Goal: Task Accomplishment & Management: Manage account settings

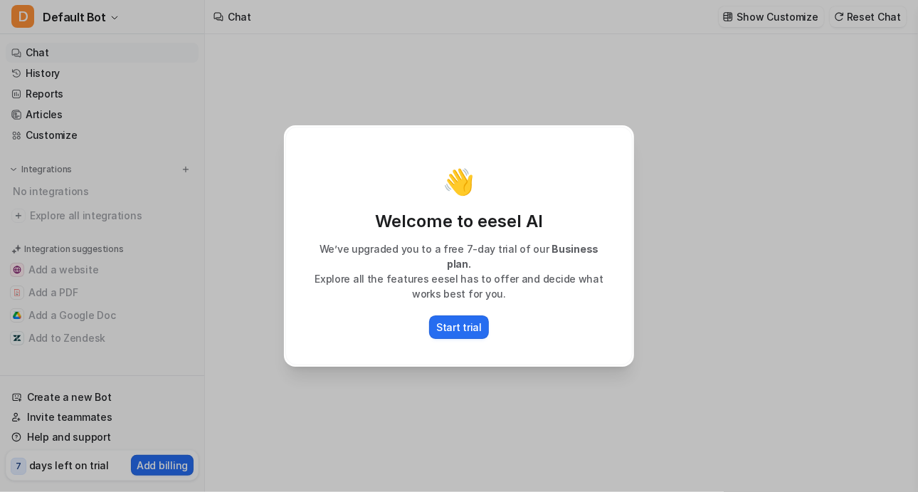
type textarea "**********"
click at [451, 319] on p "Start trial" at bounding box center [459, 326] width 46 height 15
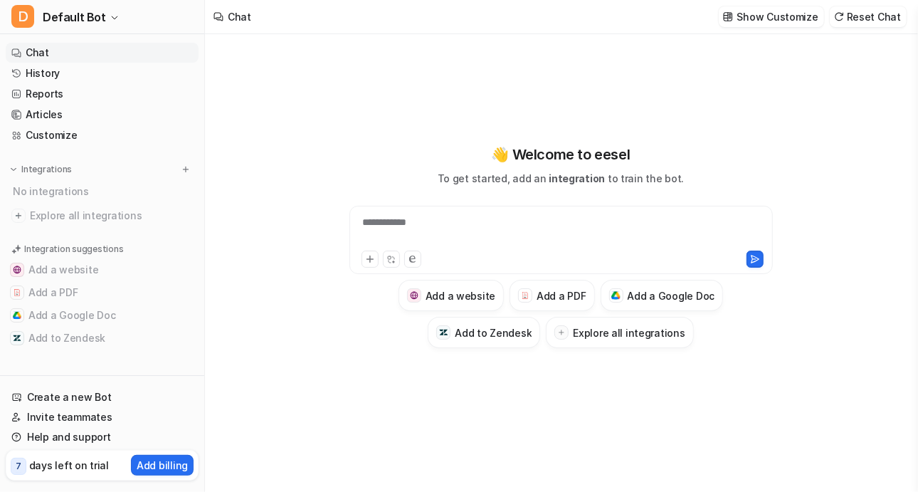
click at [496, 222] on div "**********" at bounding box center [561, 231] width 417 height 33
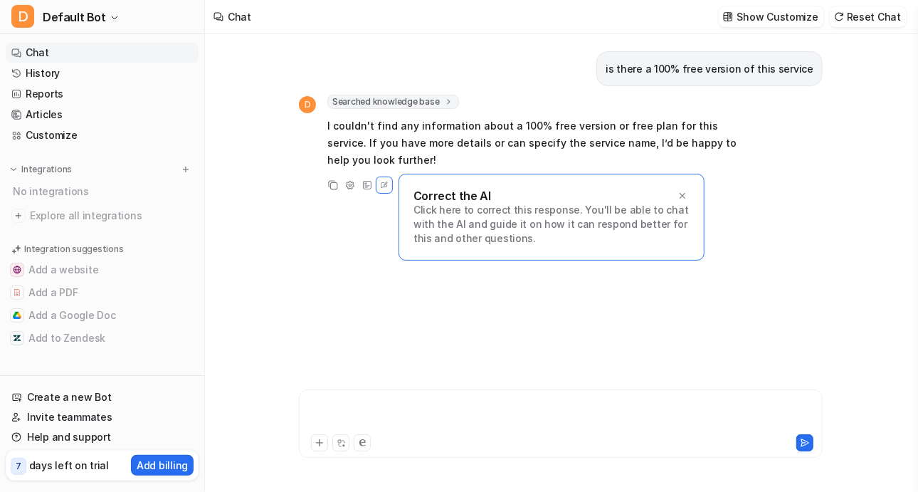
click at [349, 401] on div at bounding box center [560, 414] width 517 height 33
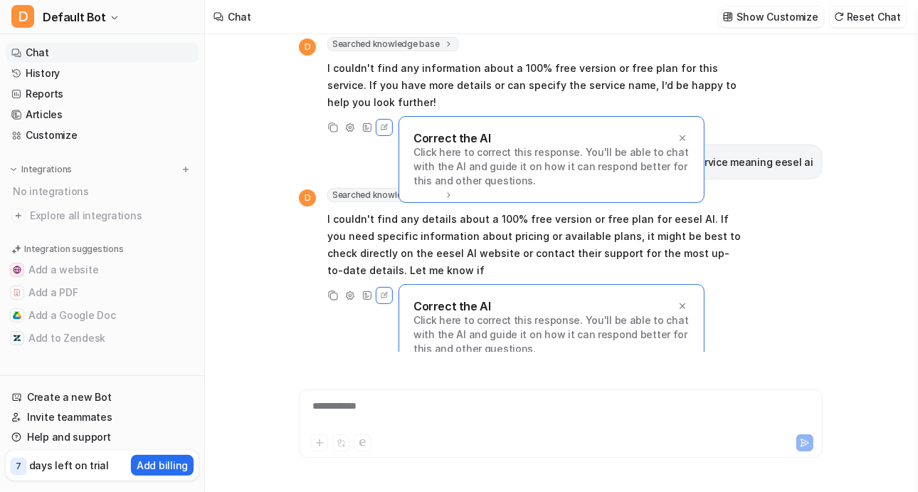
scroll to position [75, 0]
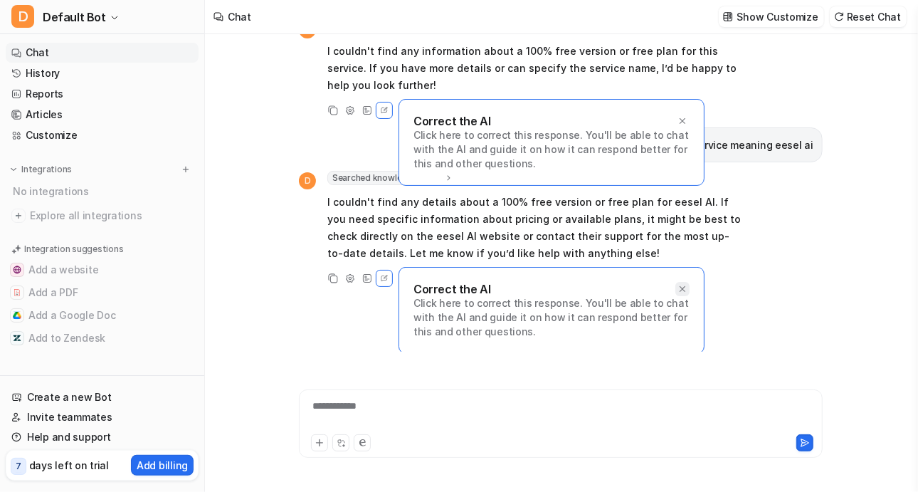
click at [682, 290] on icon at bounding box center [682, 289] width 10 height 10
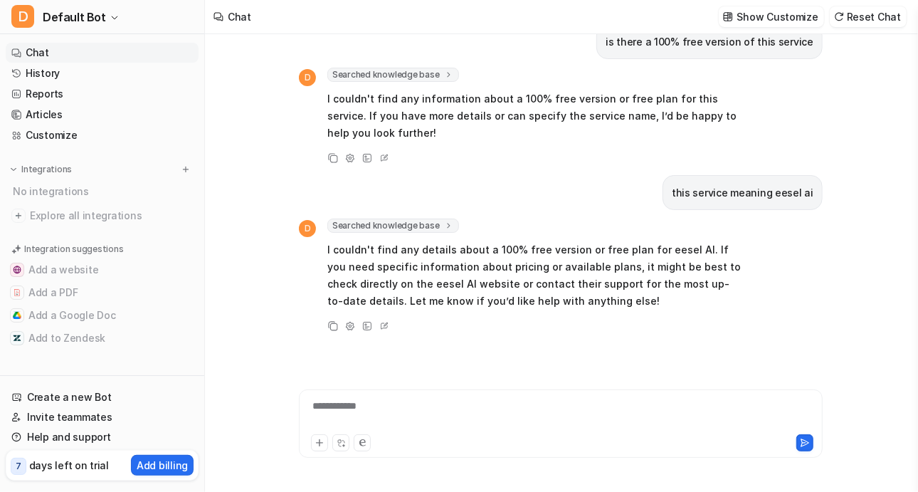
scroll to position [26, 0]
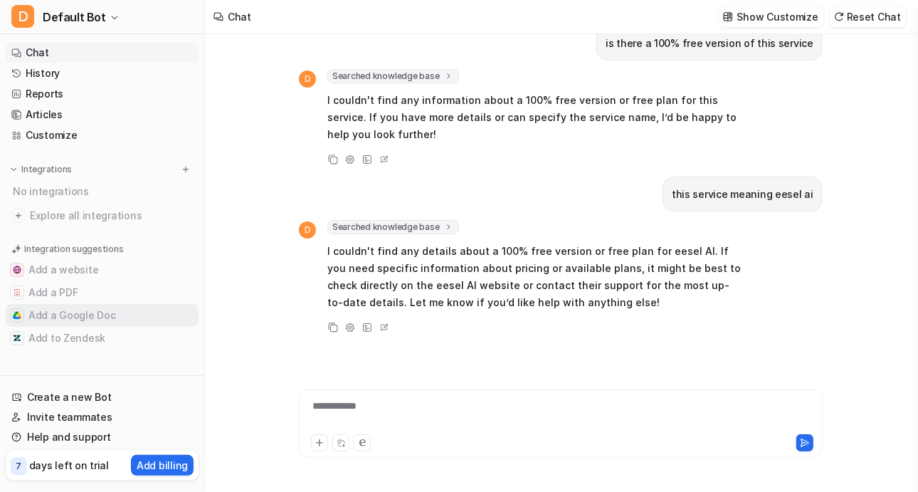
click at [69, 318] on button "Add a Google Doc" at bounding box center [102, 315] width 193 height 23
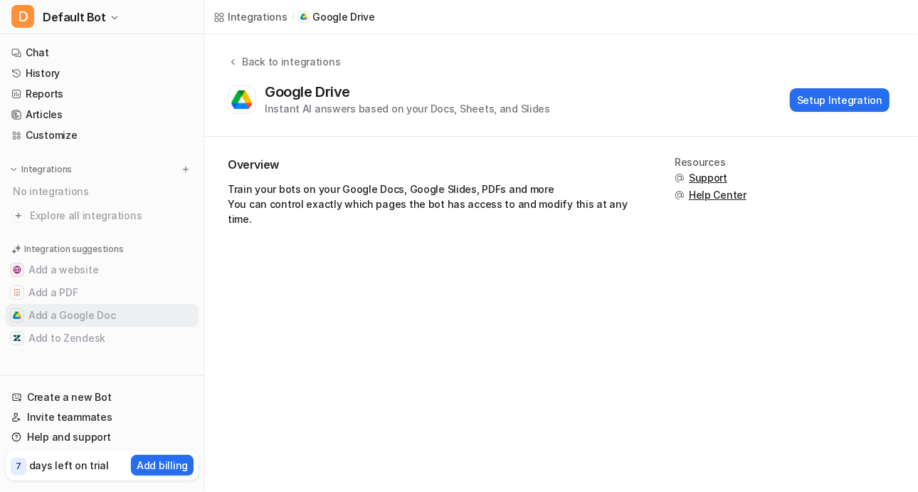
click at [36, 312] on button "Add a Google Doc" at bounding box center [102, 315] width 193 height 23
click at [808, 97] on button "Setup Integration" at bounding box center [840, 99] width 100 height 23
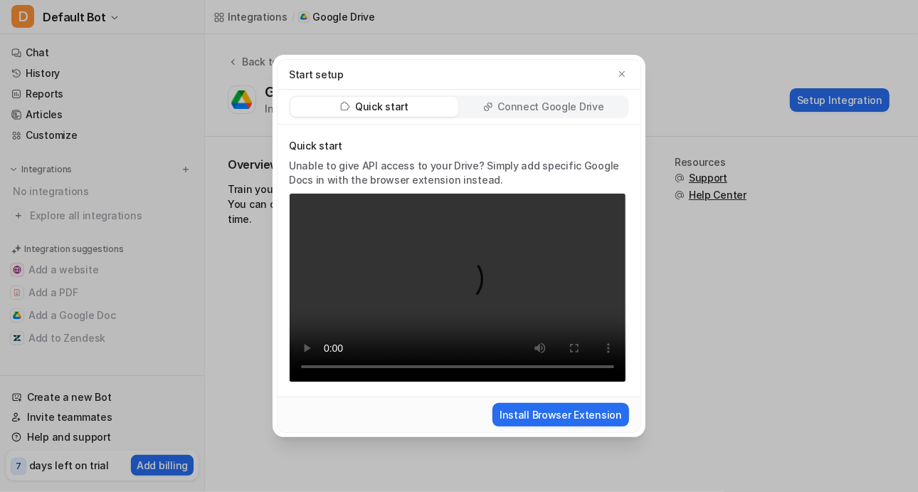
click at [567, 110] on p "Connect Google Drive" at bounding box center [550, 107] width 106 height 14
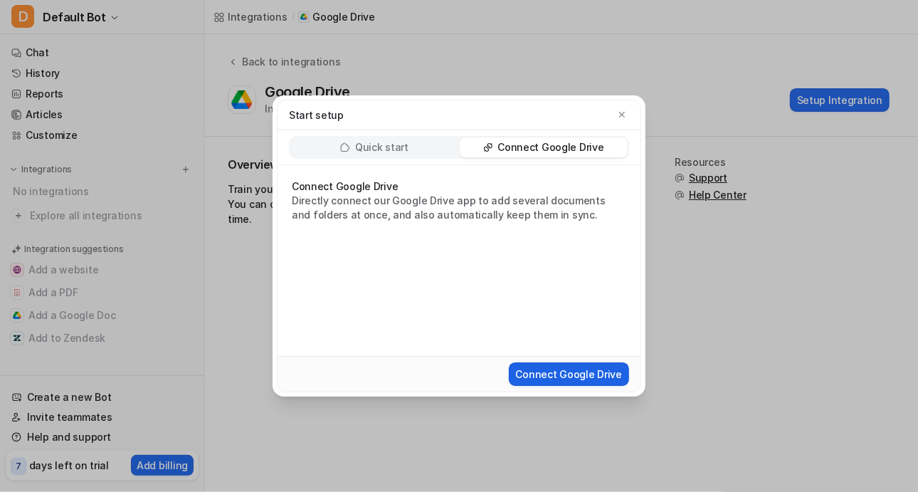
click at [558, 368] on button "Connect Google Drive" at bounding box center [569, 373] width 120 height 23
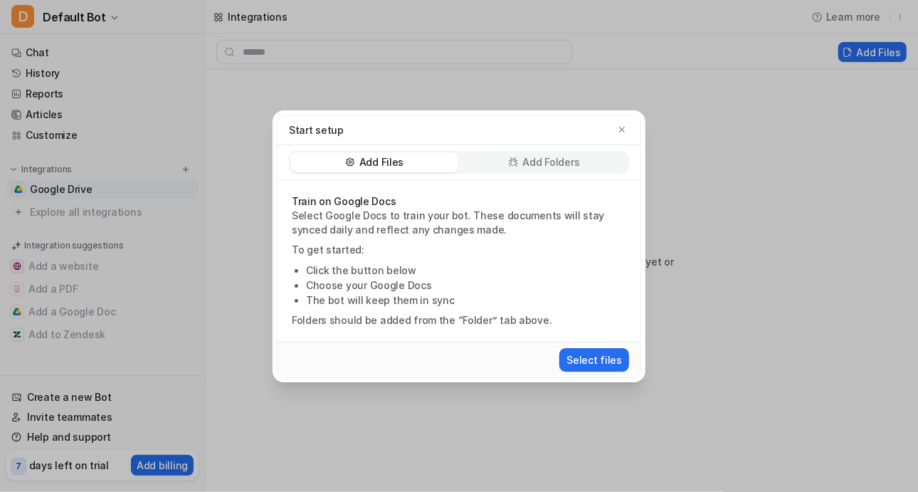
click at [636, 127] on div "Start setup" at bounding box center [458, 130] width 363 height 30
click at [617, 127] on icon "button" at bounding box center [622, 130] width 10 height 10
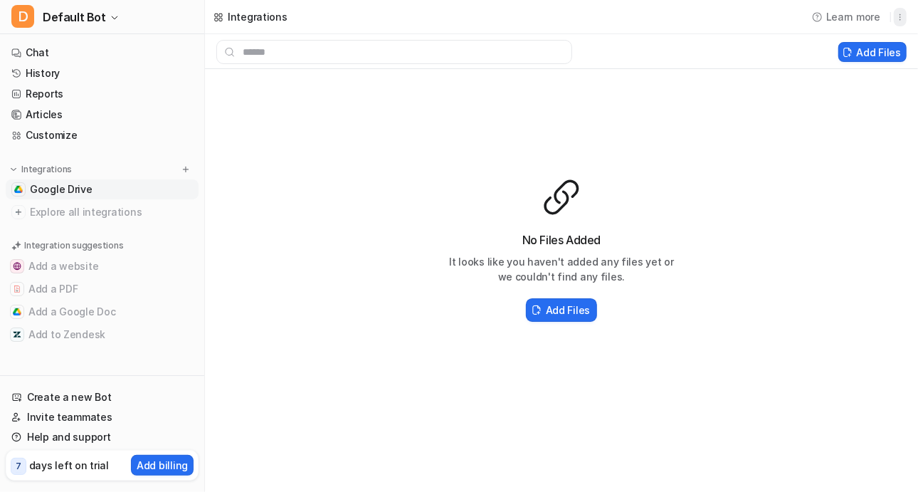
click at [903, 18] on icon "button" at bounding box center [900, 17] width 10 height 10
click at [846, 43] on button "Delete" at bounding box center [827, 48] width 154 height 26
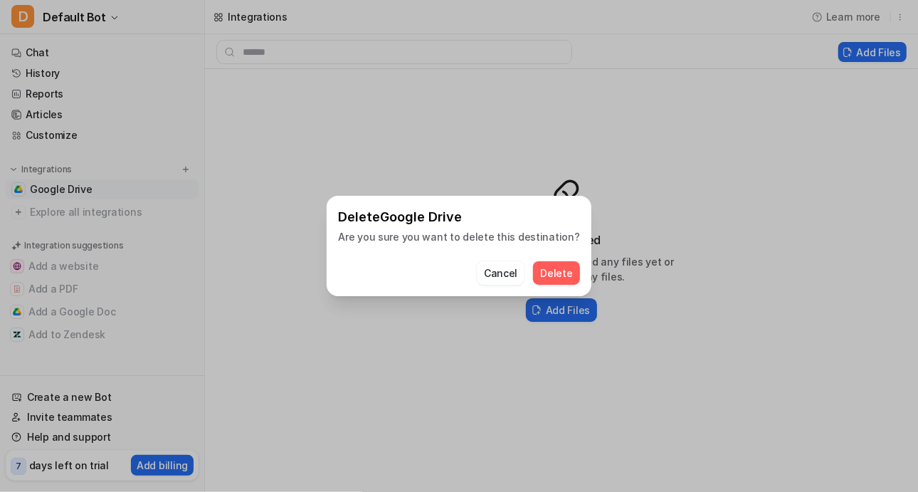
click at [551, 268] on button "Delete" at bounding box center [556, 272] width 46 height 23
click at [487, 279] on button "Cancel" at bounding box center [484, 272] width 48 height 23
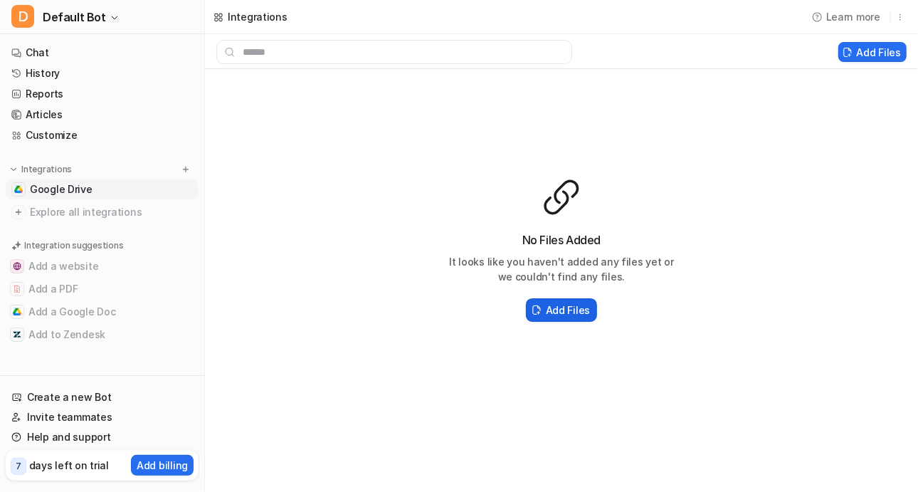
click at [546, 317] on button "Add Files" at bounding box center [561, 309] width 71 height 23
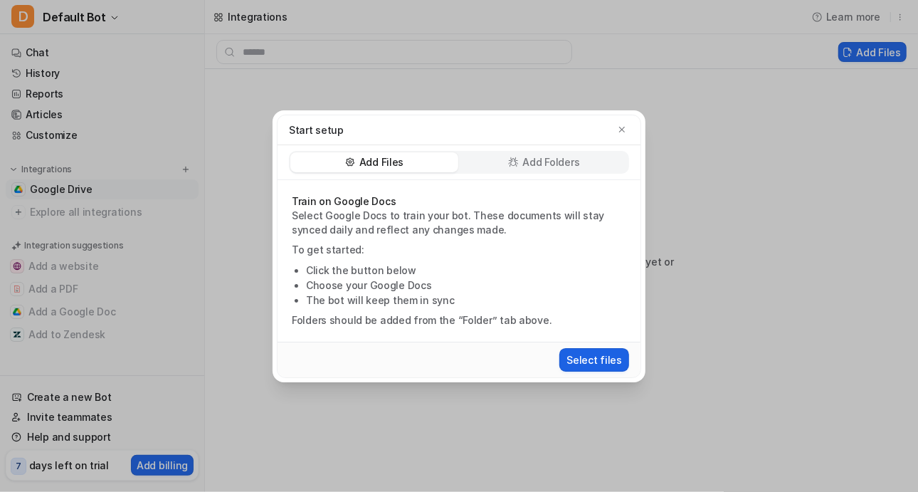
click at [586, 361] on button "Select files" at bounding box center [594, 359] width 70 height 23
click at [623, 126] on icon "button" at bounding box center [622, 130] width 10 height 10
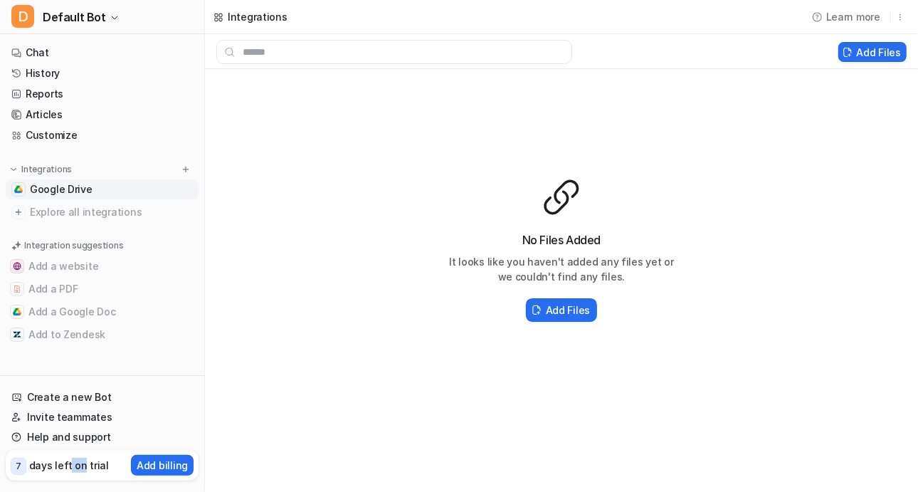
drag, startPoint x: 78, startPoint y: 469, endPoint x: 65, endPoint y: 467, distance: 12.9
click at [65, 467] on p "days left on trial" at bounding box center [69, 465] width 80 height 15
click at [11, 465] on span "7" at bounding box center [19, 466] width 16 height 17
click at [226, 19] on div "Integrations" at bounding box center [250, 17] width 91 height 34
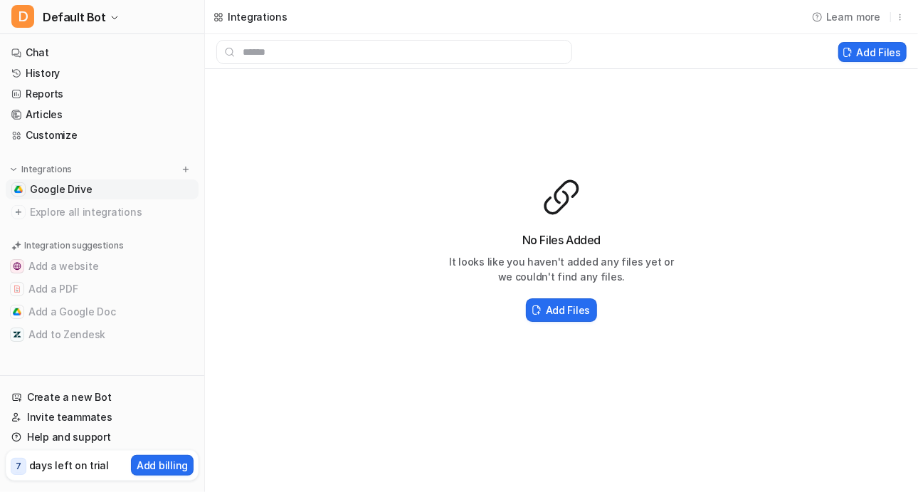
click at [223, 25] on div "Integrations" at bounding box center [250, 17] width 91 height 34
click at [119, 46] on link "Chat" at bounding box center [102, 53] width 193 height 20
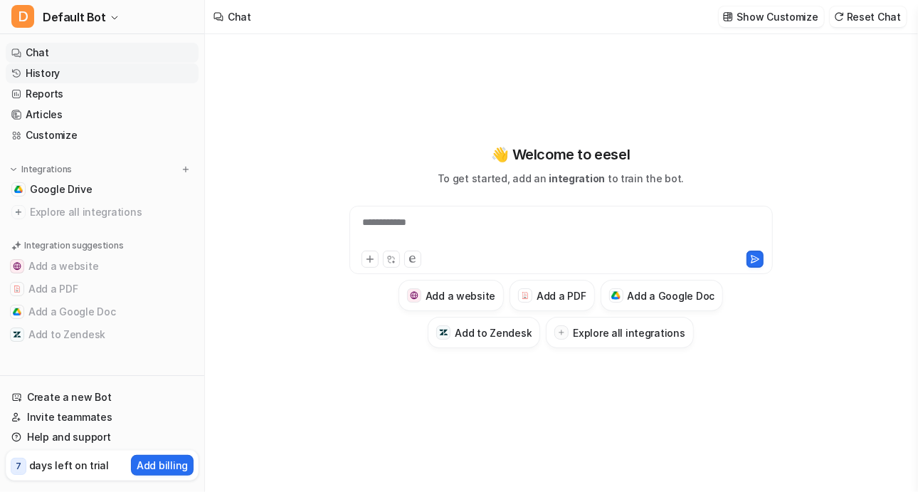
click at [72, 71] on link "History" at bounding box center [102, 73] width 193 height 20
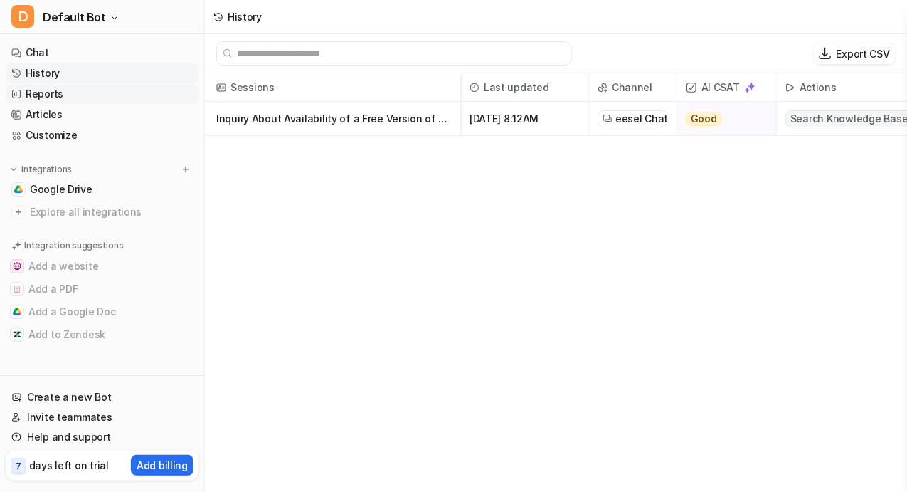
click at [95, 100] on link "Reports" at bounding box center [102, 94] width 193 height 20
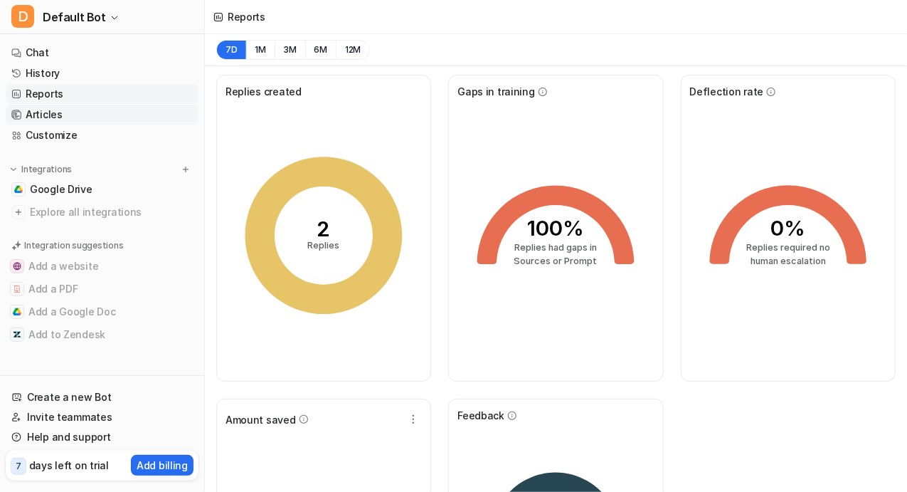
click at [93, 120] on link "Articles" at bounding box center [102, 115] width 193 height 20
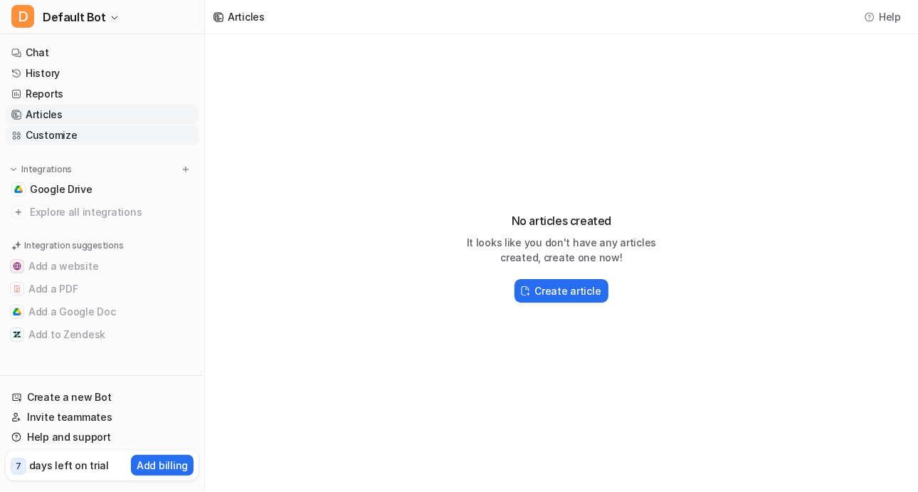
click at [109, 134] on link "Customize" at bounding box center [102, 135] width 193 height 20
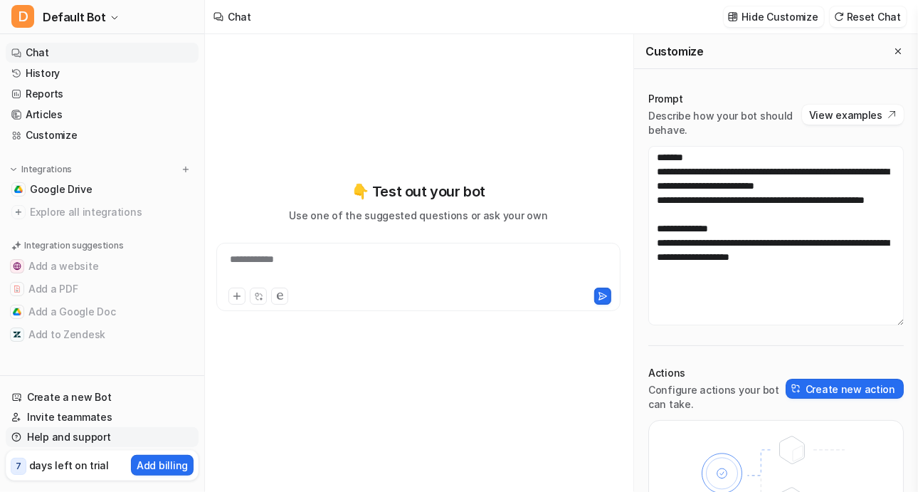
click at [98, 437] on link "Help and support" at bounding box center [102, 437] width 193 height 20
click at [380, 261] on div at bounding box center [419, 268] width 398 height 33
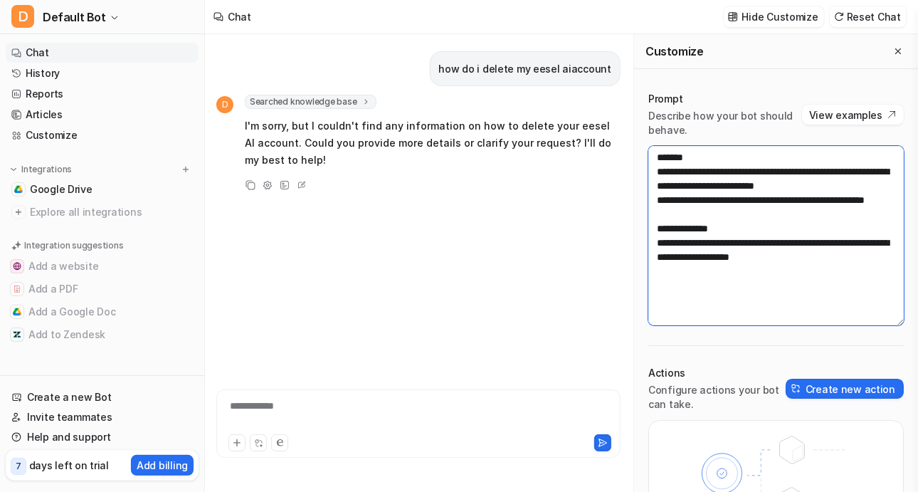
click at [713, 209] on textarea "**********" at bounding box center [775, 235] width 255 height 179
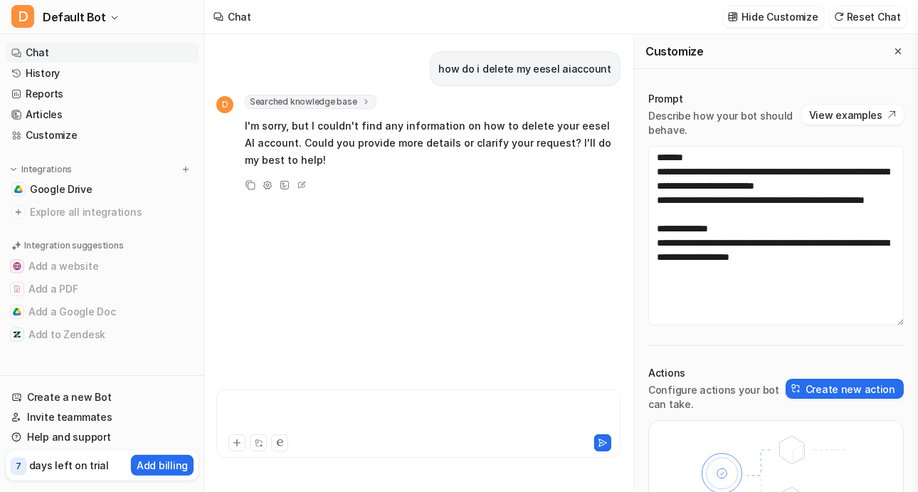
click at [289, 411] on div at bounding box center [419, 414] width 398 height 33
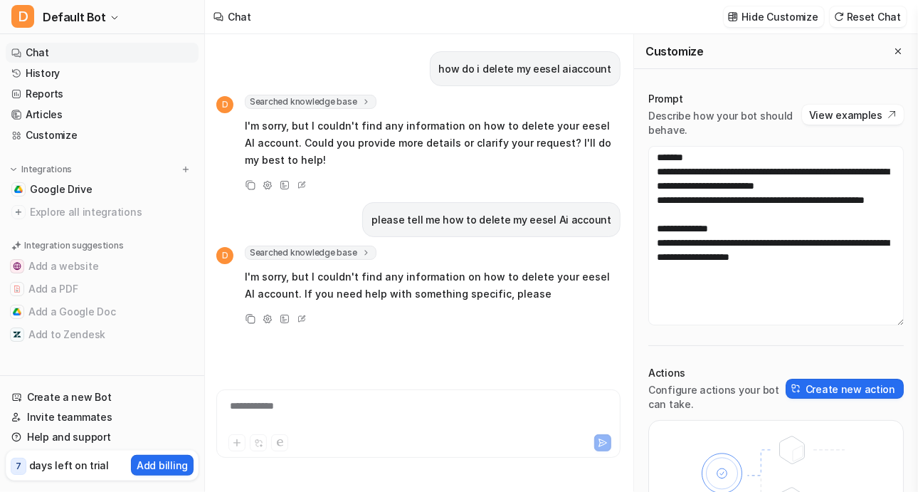
scroll to position [9, 0]
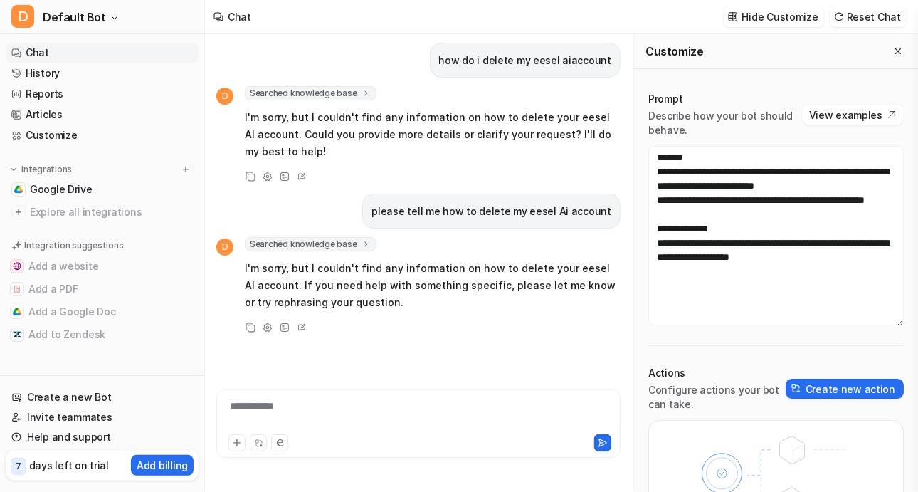
click at [278, 405] on div "**********" at bounding box center [419, 414] width 398 height 33
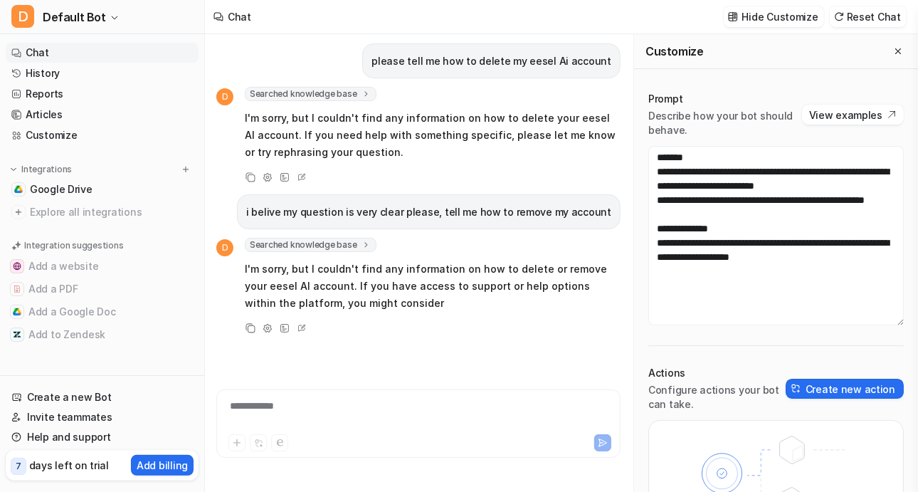
scroll to position [176, 0]
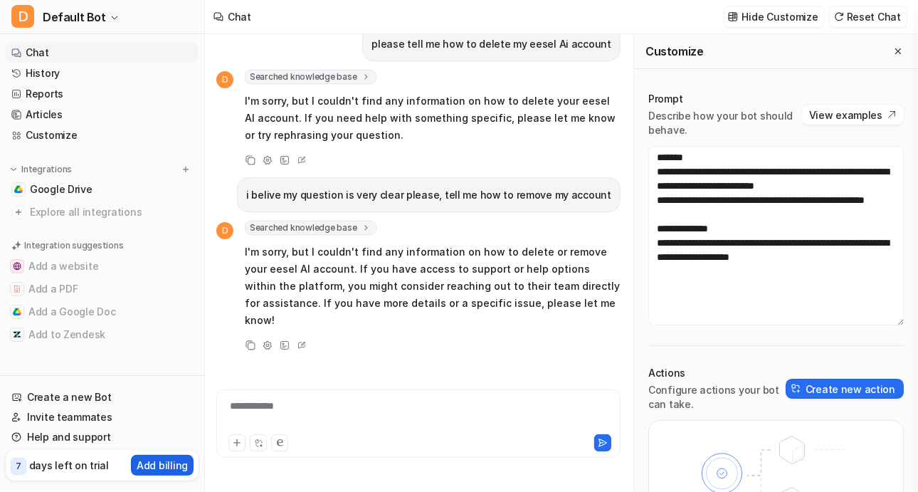
click at [156, 460] on p "Add billing" at bounding box center [162, 465] width 51 height 15
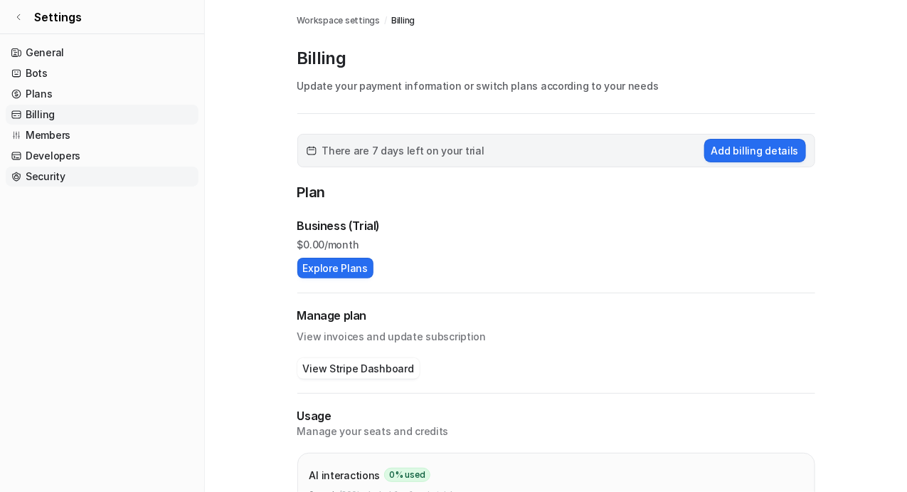
click at [73, 179] on link "Security" at bounding box center [102, 176] width 193 height 20
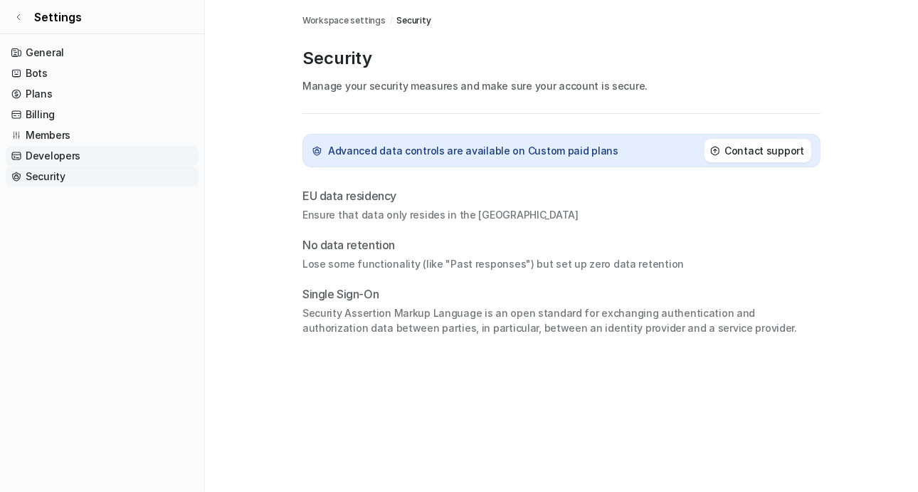
click at [73, 154] on link "Developers" at bounding box center [102, 156] width 193 height 20
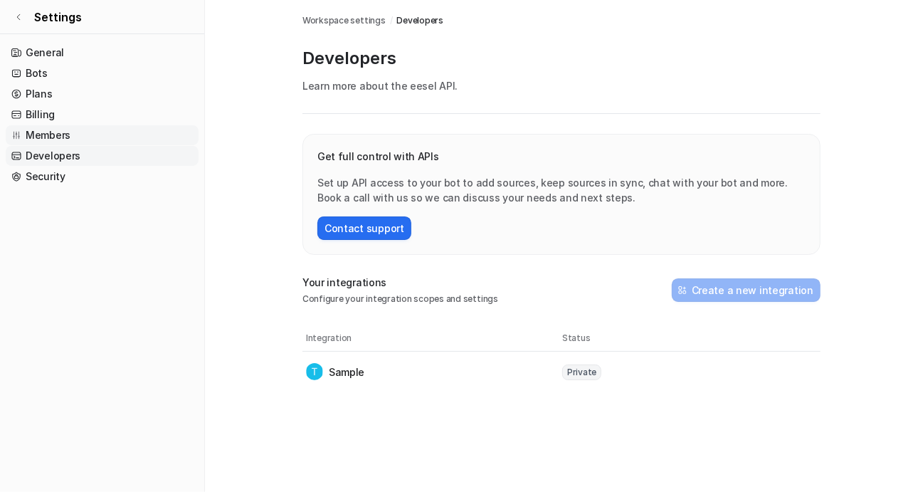
click at [67, 134] on link "Members" at bounding box center [102, 135] width 193 height 20
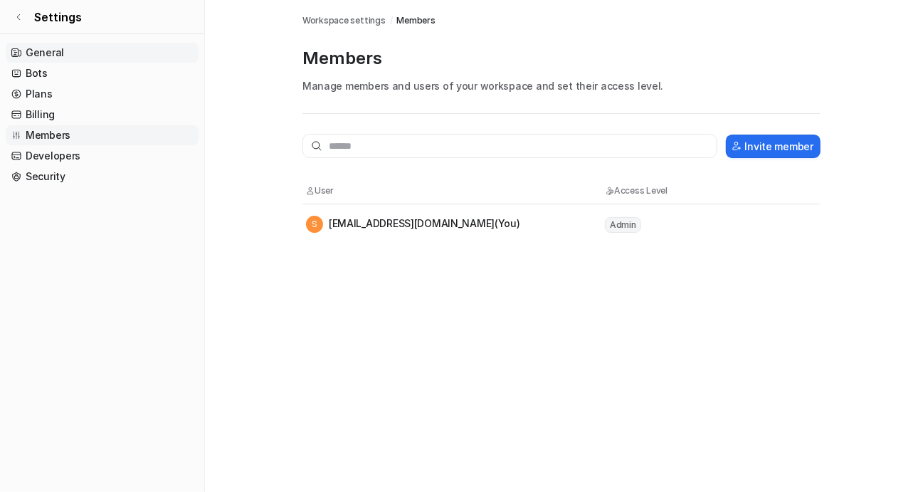
click at [89, 58] on link "General" at bounding box center [102, 53] width 193 height 20
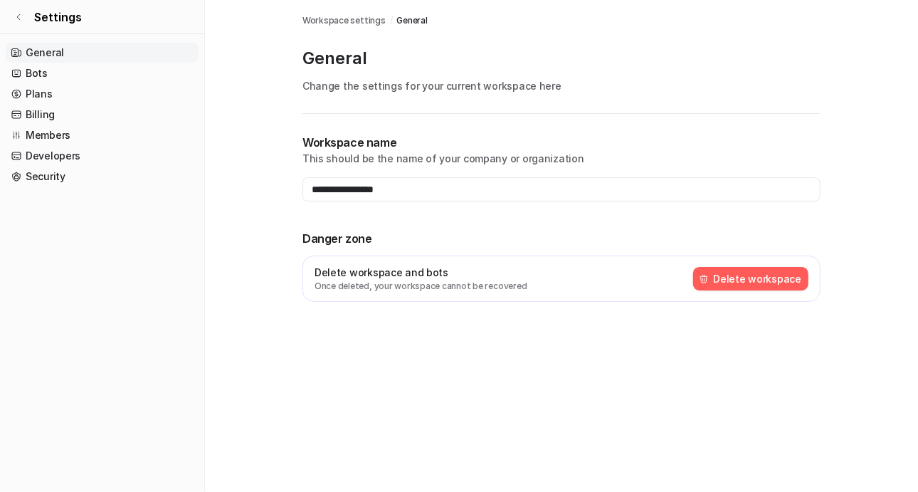
click at [741, 279] on button "Delete workspace" at bounding box center [750, 278] width 115 height 23
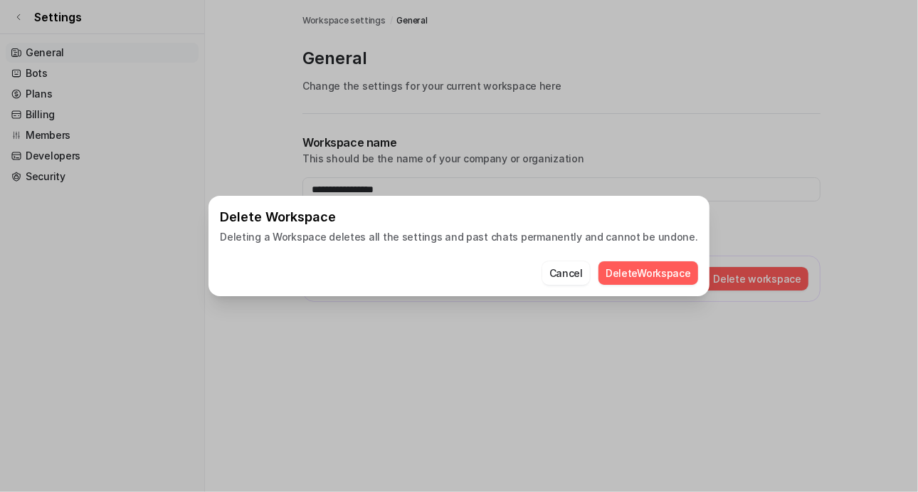
click at [656, 270] on button "Delete Workspace" at bounding box center [648, 272] width 100 height 23
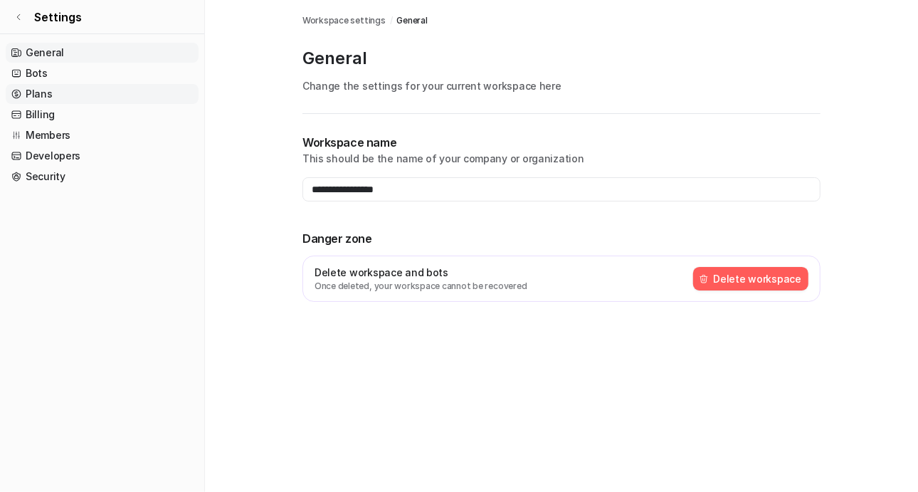
click at [70, 100] on link "Plans" at bounding box center [102, 94] width 193 height 20
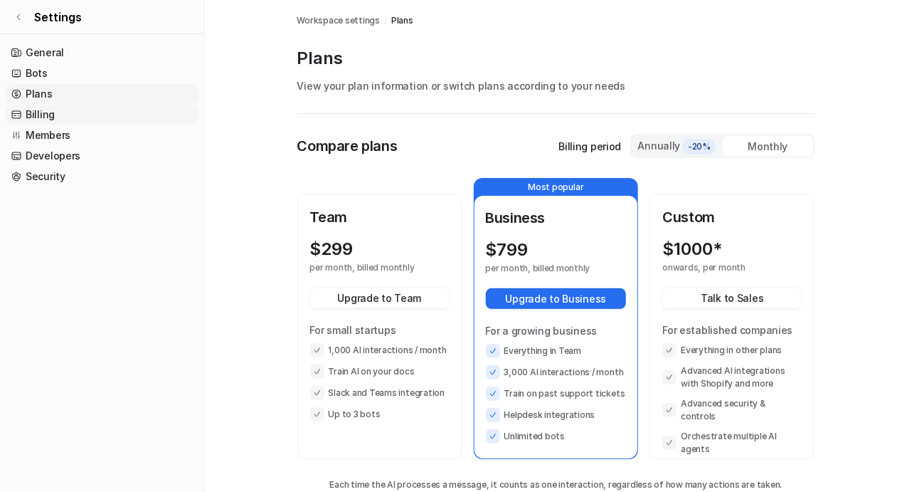
click at [83, 117] on link "Billing" at bounding box center [102, 115] width 193 height 20
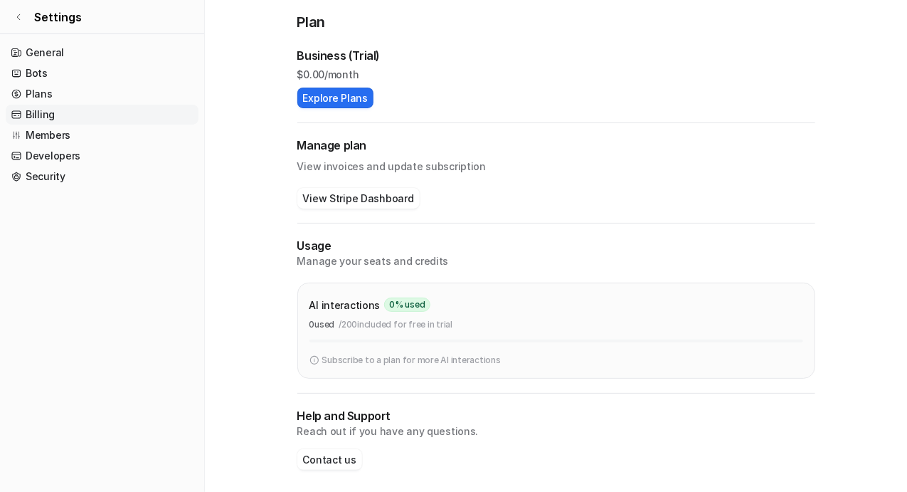
scroll to position [174, 0]
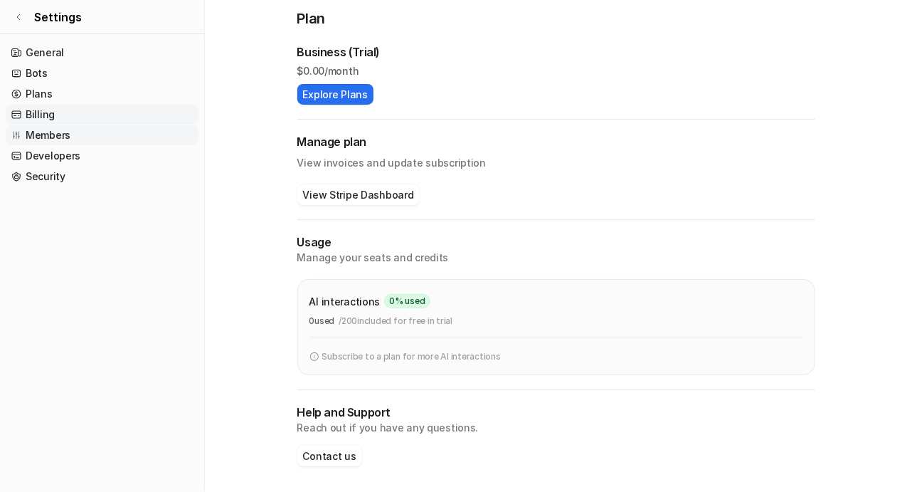
click at [89, 130] on link "Members" at bounding box center [102, 135] width 193 height 20
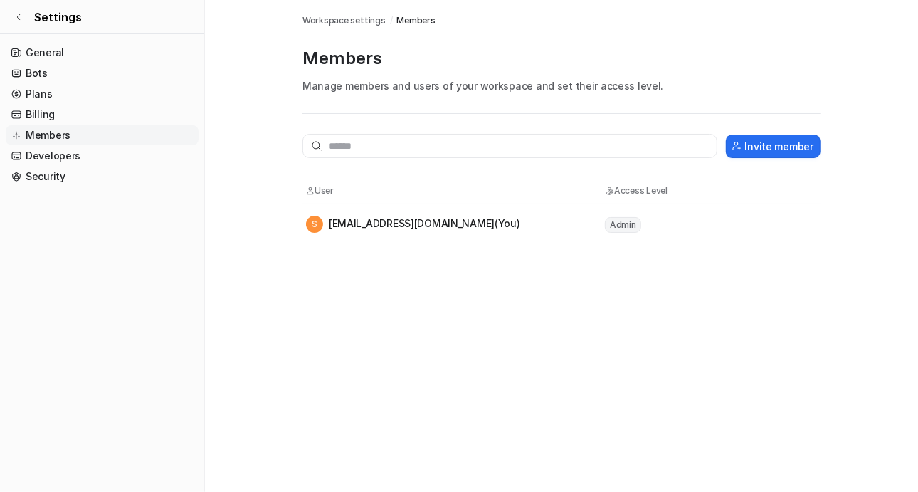
click at [632, 227] on span "Admin" at bounding box center [623, 225] width 36 height 16
click at [28, 153] on link "Developers" at bounding box center [102, 156] width 193 height 20
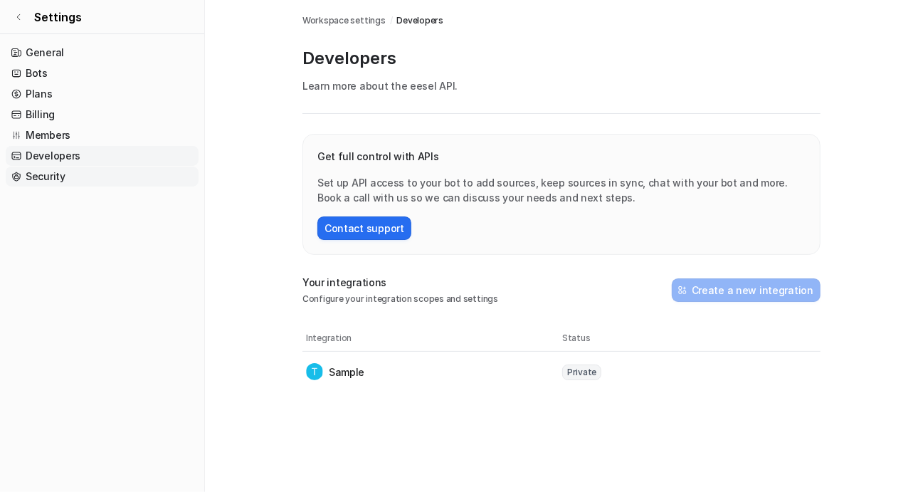
click at [55, 181] on link "Security" at bounding box center [102, 176] width 193 height 20
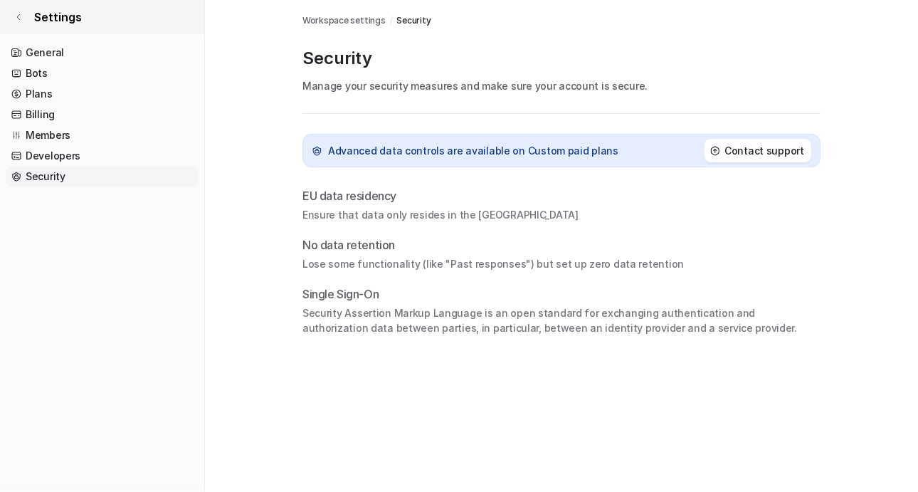
click at [16, 17] on icon at bounding box center [18, 17] width 9 height 9
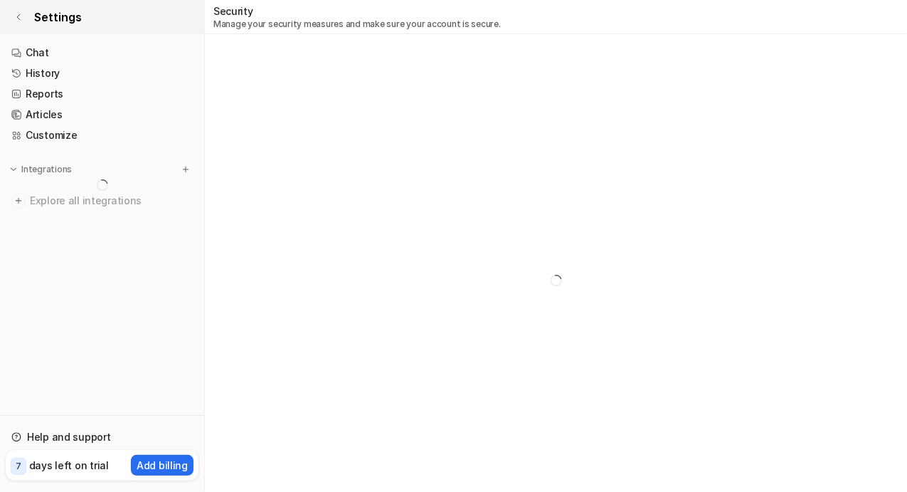
click at [16, 17] on icon at bounding box center [18, 17] width 9 height 9
click at [16, 15] on icon at bounding box center [18, 17] width 9 height 9
click at [60, 49] on link "Chat" at bounding box center [102, 53] width 193 height 20
click at [83, 67] on link "History" at bounding box center [102, 73] width 193 height 20
click at [110, 136] on link "Customize" at bounding box center [102, 135] width 193 height 20
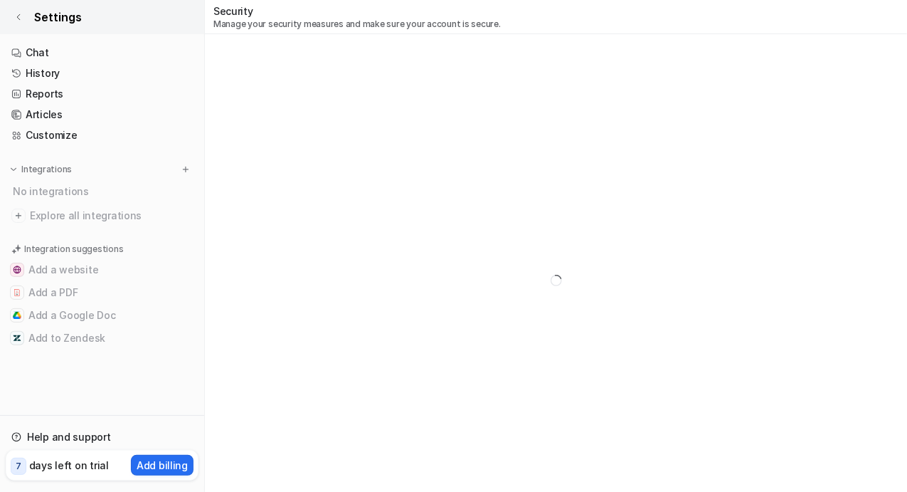
click at [22, 18] on icon at bounding box center [18, 17] width 9 height 9
click at [24, 20] on link "Settings" at bounding box center [102, 17] width 204 height 34
click at [30, 49] on link "Chat" at bounding box center [102, 53] width 193 height 20
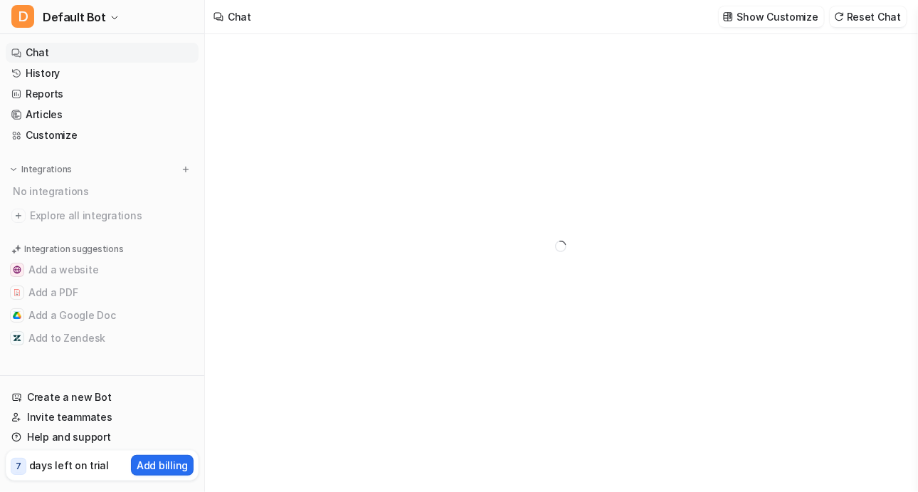
type textarea "**********"
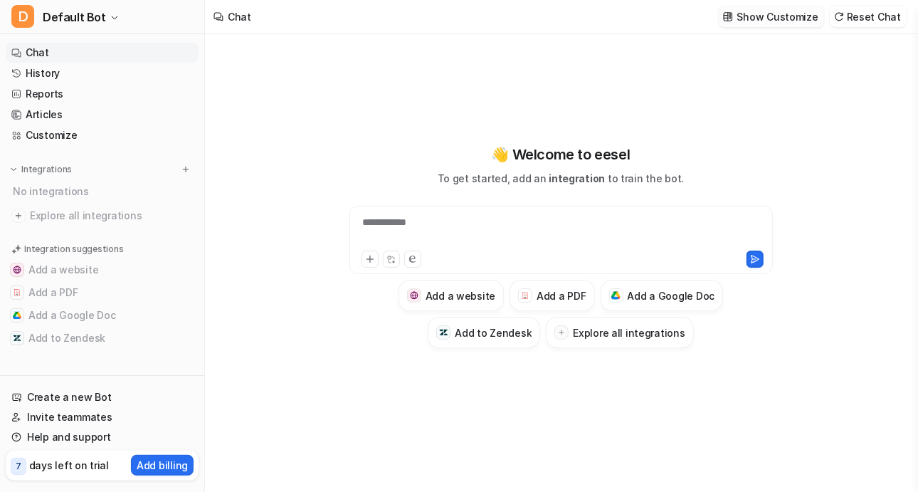
click at [793, 17] on p "Show Customize" at bounding box center [777, 16] width 81 height 15
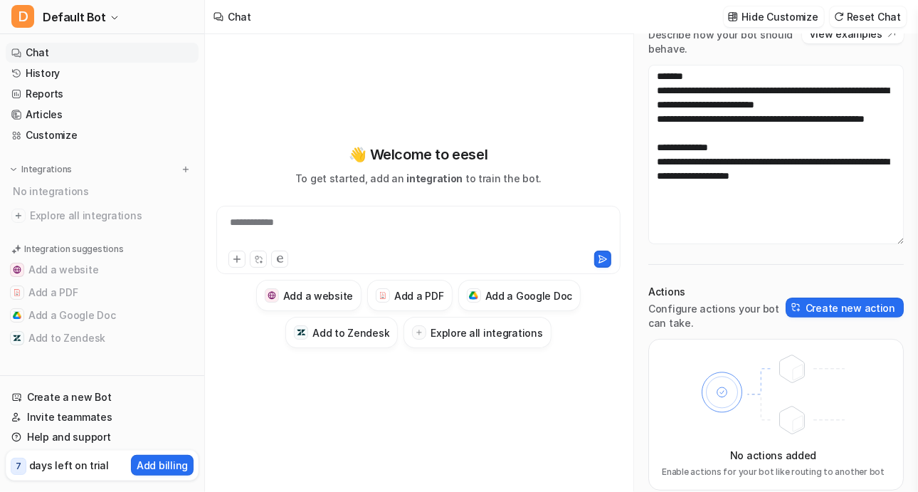
scroll to position [144, 0]
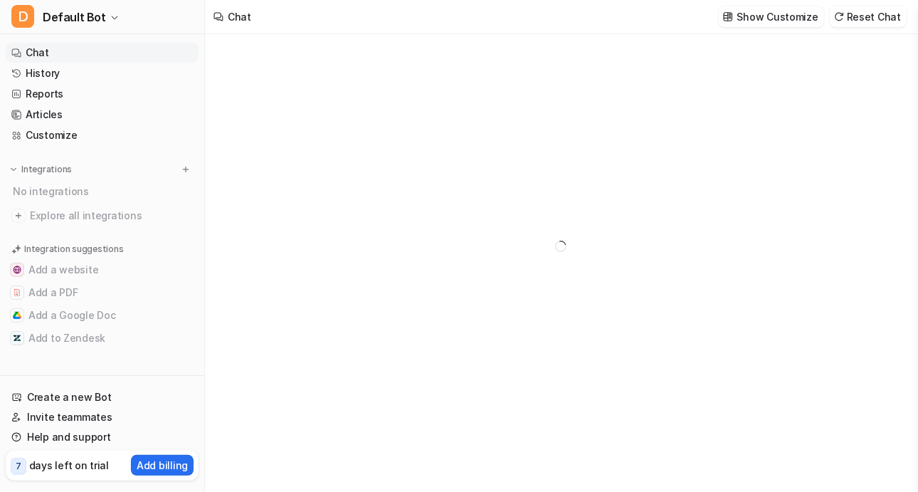
type textarea "**********"
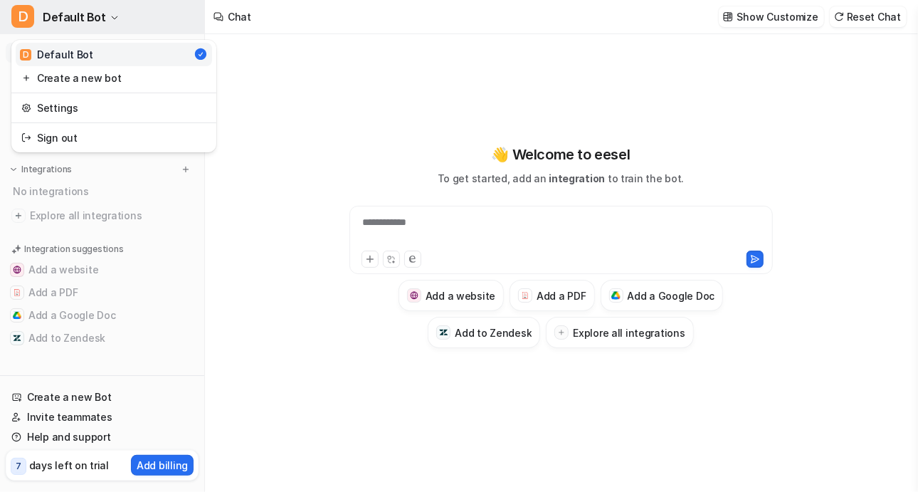
click at [26, 23] on span "D" at bounding box center [22, 16] width 23 height 23
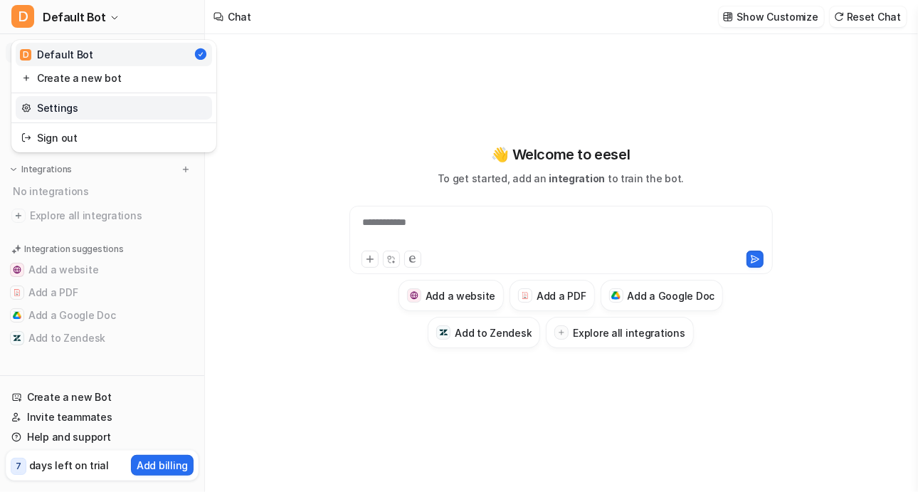
click at [75, 105] on link "Settings" at bounding box center [114, 107] width 196 height 23
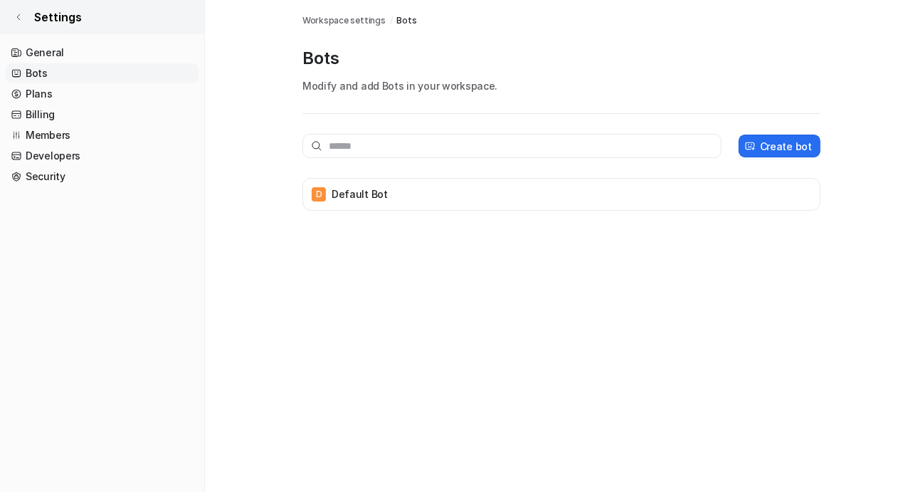
click at [10, 6] on link "Settings" at bounding box center [102, 17] width 204 height 34
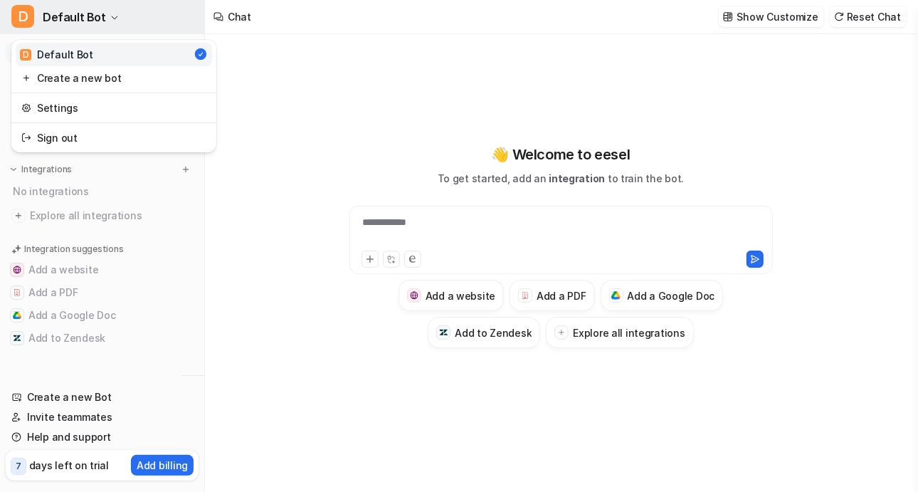
click at [110, 17] on icon "button" at bounding box center [114, 18] width 9 height 9
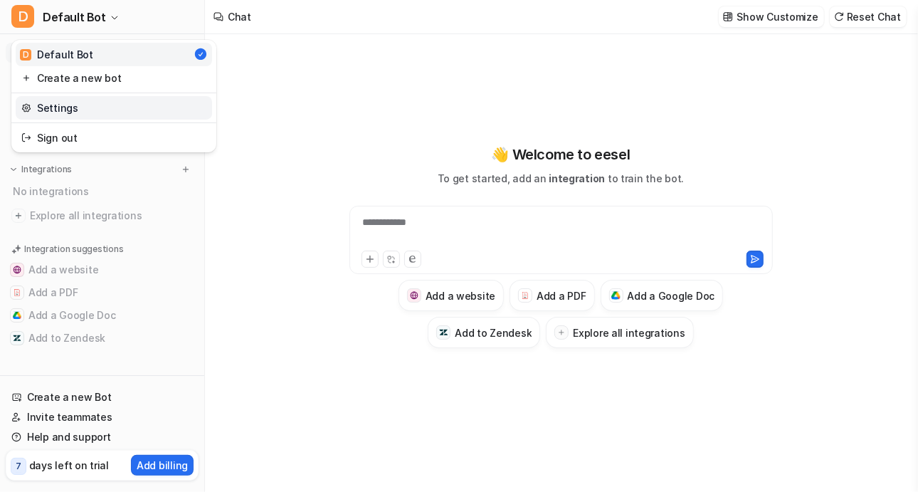
click at [115, 108] on link "Settings" at bounding box center [114, 107] width 196 height 23
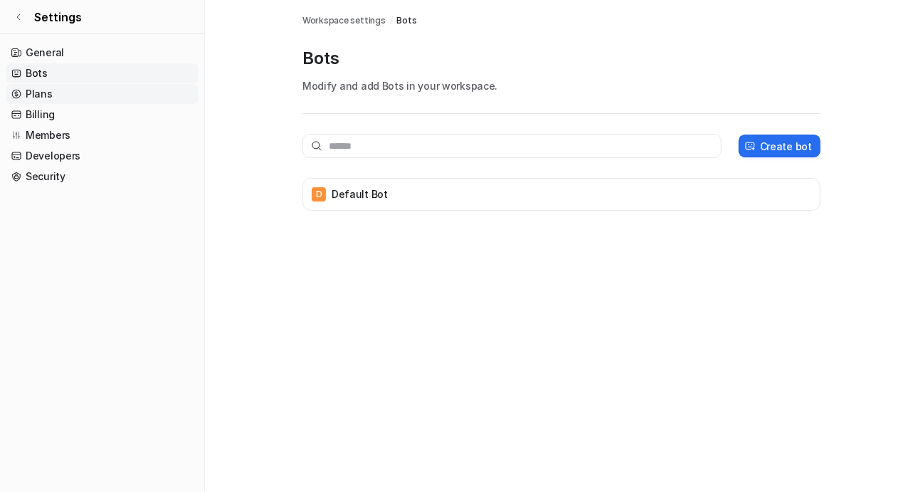
click at [92, 87] on link "Plans" at bounding box center [102, 94] width 193 height 20
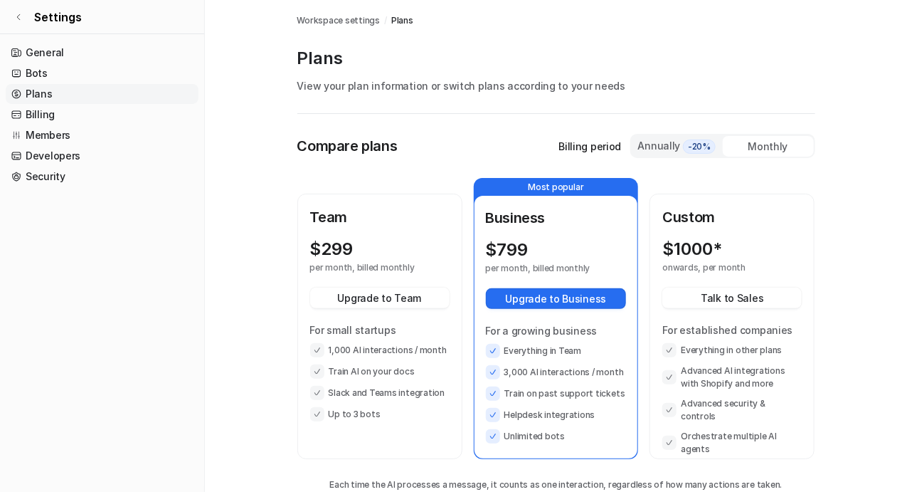
scroll to position [60, 0]
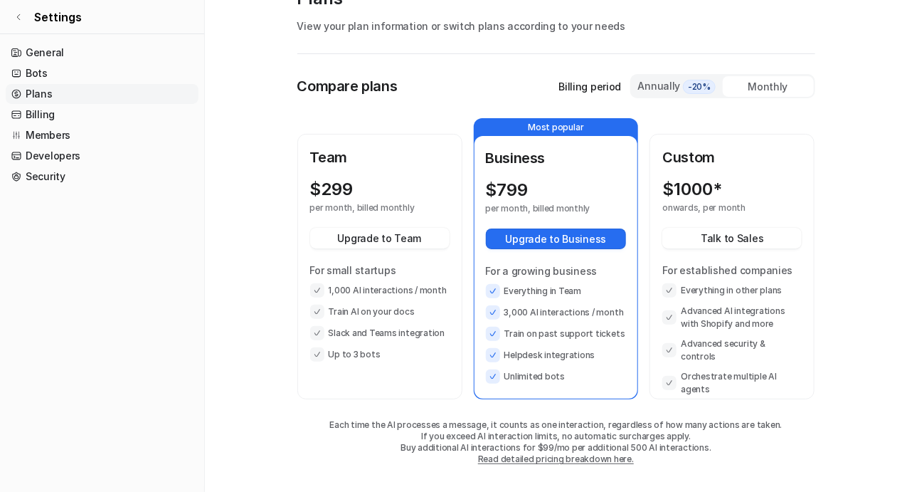
click at [80, 100] on link "Plans" at bounding box center [102, 94] width 193 height 20
click at [123, 117] on link "Billing" at bounding box center [102, 115] width 193 height 20
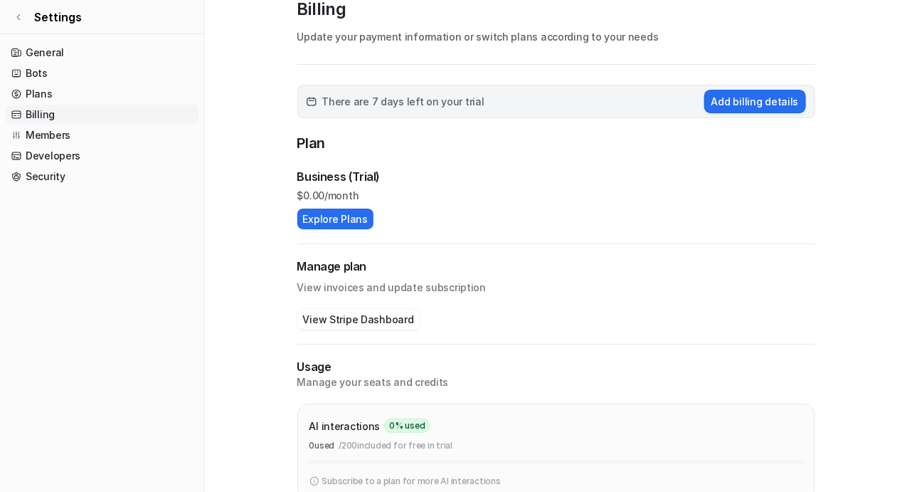
scroll to position [174, 0]
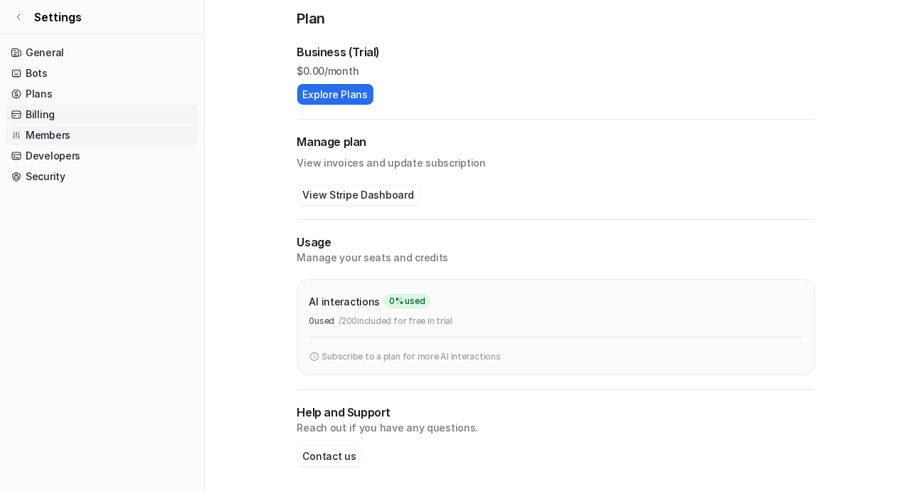
click at [144, 136] on link "Members" at bounding box center [102, 135] width 193 height 20
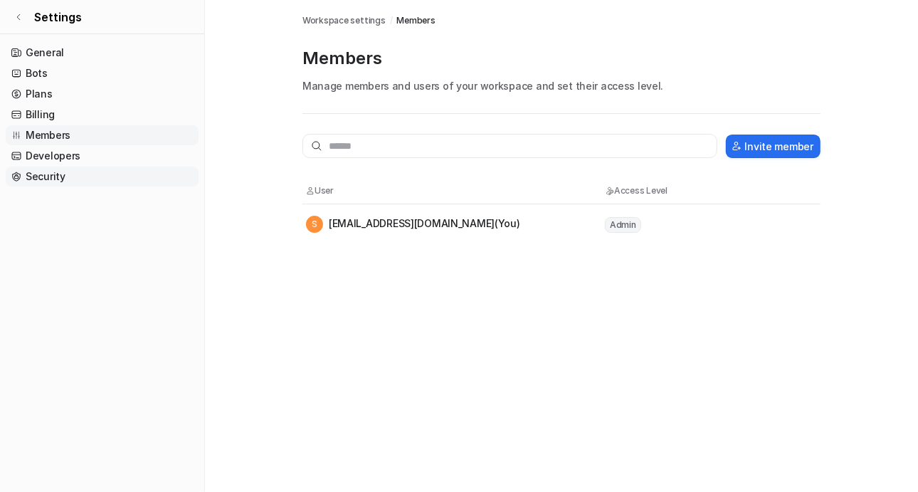
click at [63, 173] on link "Security" at bounding box center [102, 176] width 193 height 20
